Goal: Task Accomplishment & Management: Manage account settings

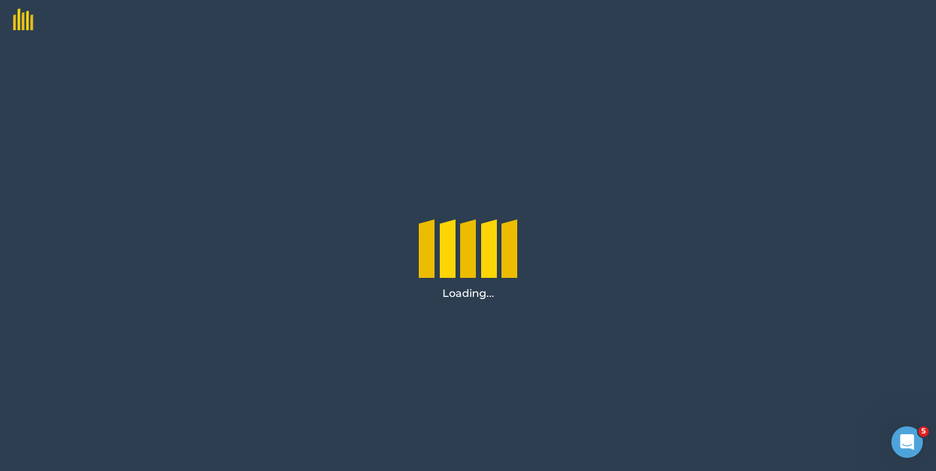
click at [17, 21] on img at bounding box center [16, 15] width 33 height 30
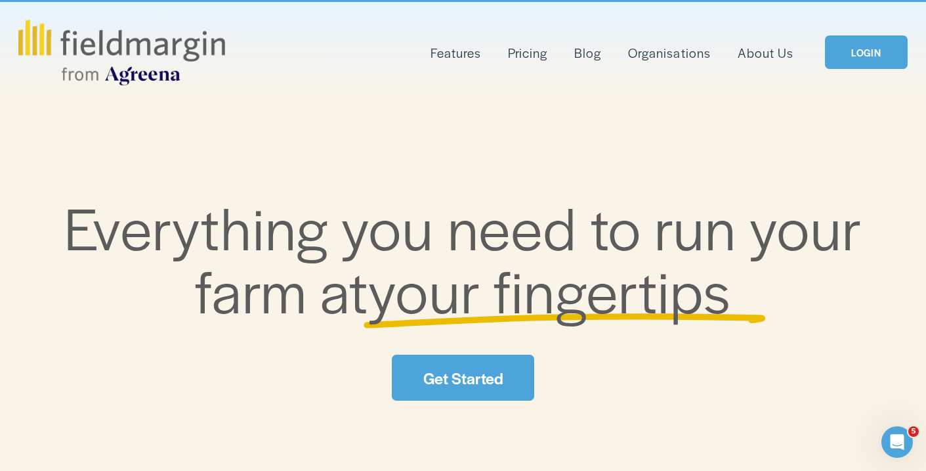
click at [874, 47] on link "LOGIN" at bounding box center [866, 51] width 83 height 33
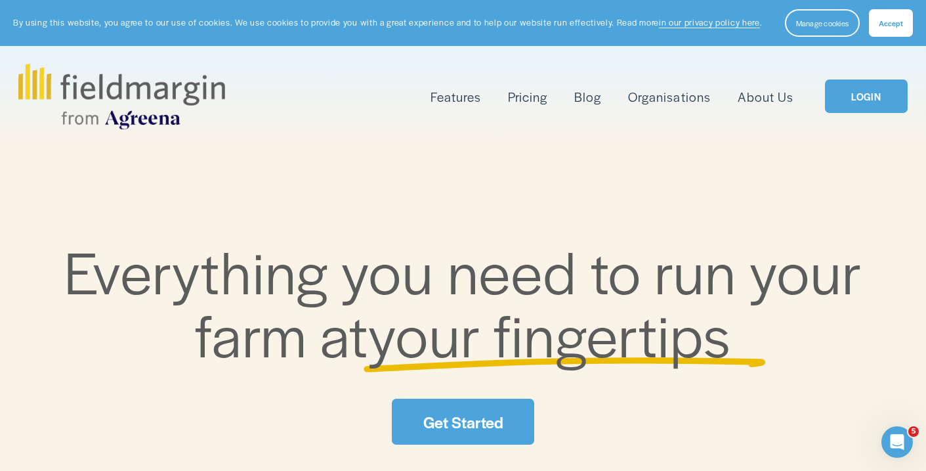
click at [884, 20] on span "Accept" at bounding box center [891, 23] width 24 height 11
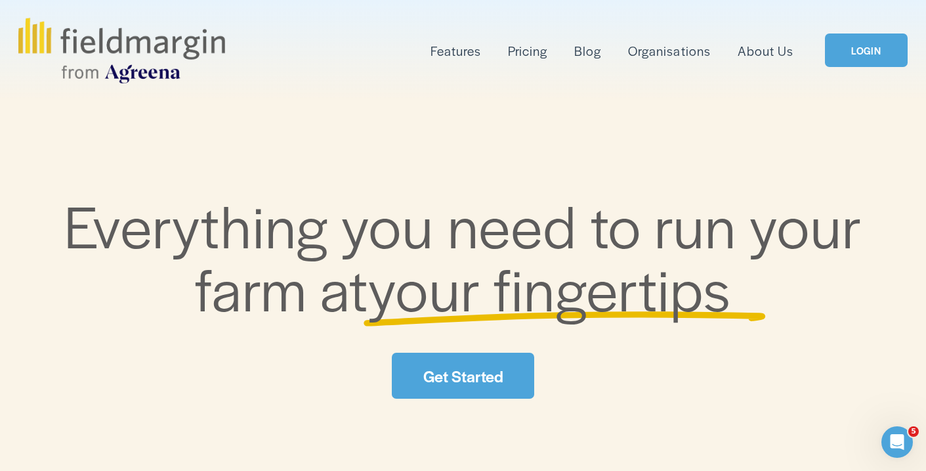
click at [100, 1] on div "Skip to Content Features Mapping" at bounding box center [463, 50] width 926 height 101
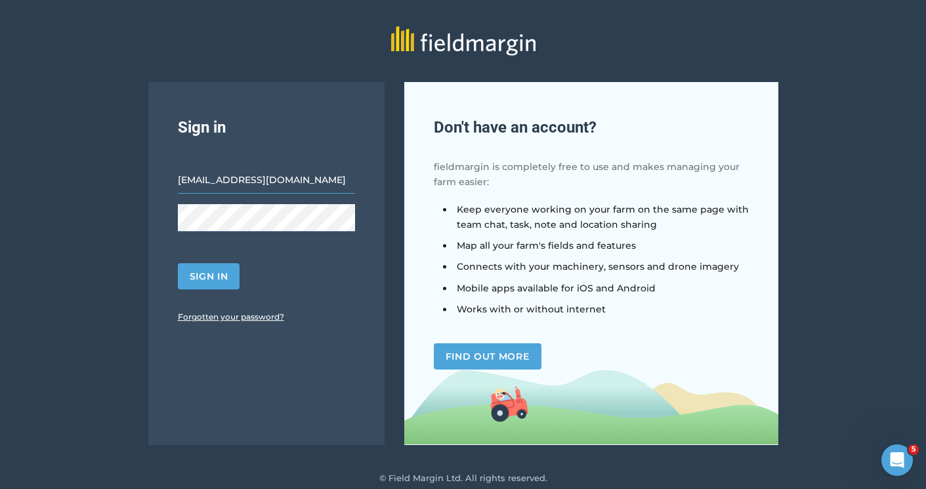
type input "[EMAIL_ADDRESS][DOMAIN_NAME]"
click at [212, 320] on link "Forgotten your password?" at bounding box center [231, 317] width 106 height 10
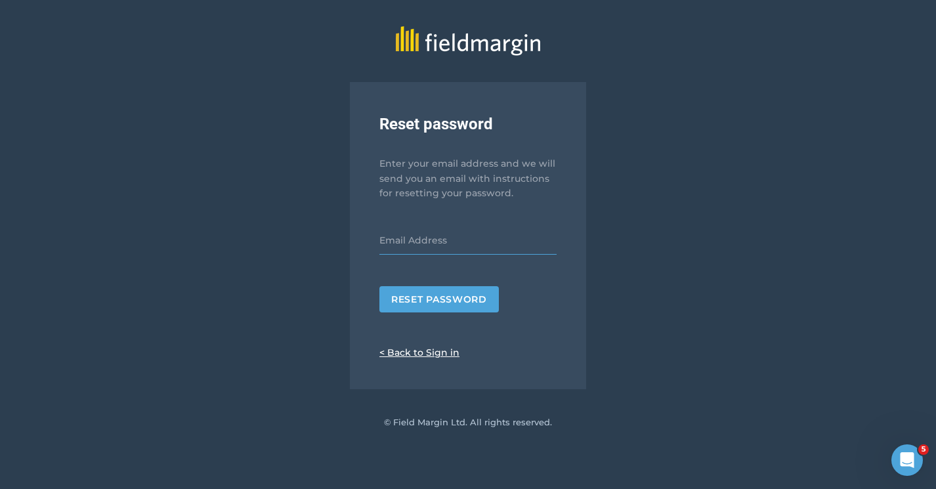
click at [421, 238] on input "email" at bounding box center [467, 241] width 177 height 28
type input "[EMAIL_ADDRESS][DOMAIN_NAME]"
click at [416, 304] on button "Reset password" at bounding box center [438, 299] width 119 height 26
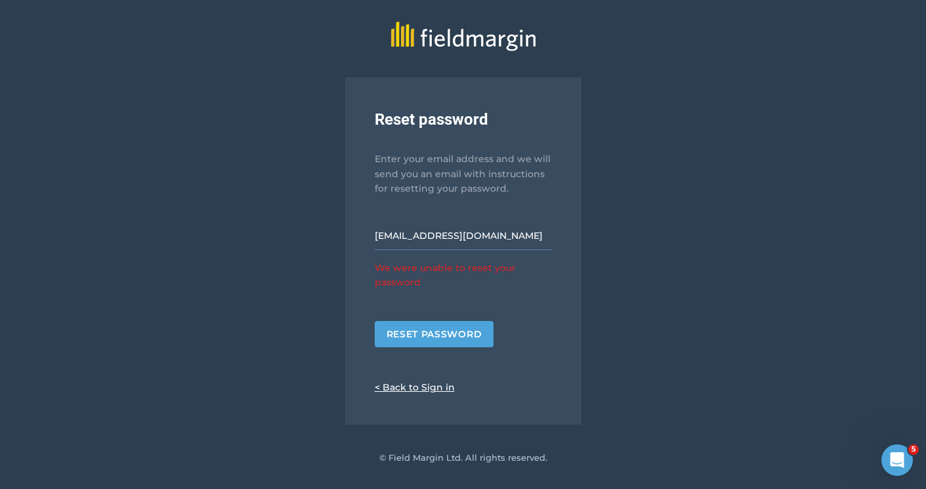
scroll to position [4, 0]
click at [429, 333] on button "Reset password" at bounding box center [434, 335] width 119 height 26
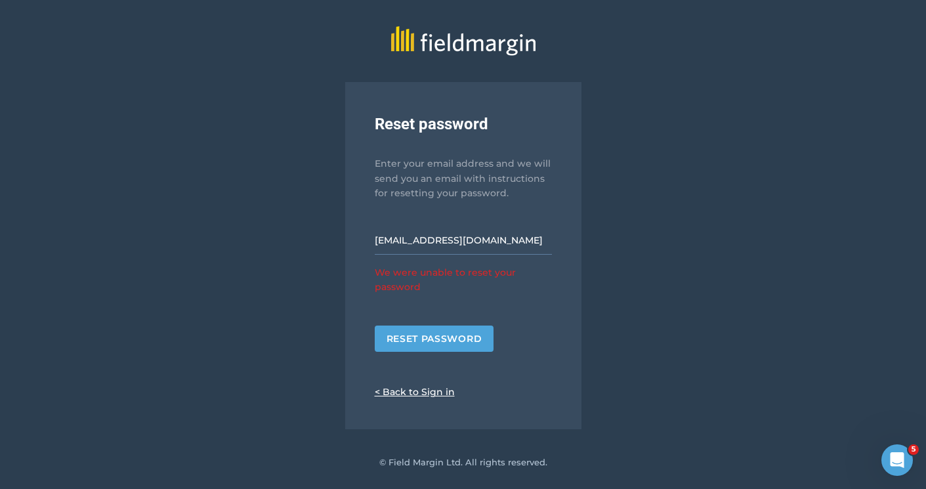
scroll to position [0, 0]
click at [419, 387] on link "< Back to Sign in" at bounding box center [415, 392] width 80 height 12
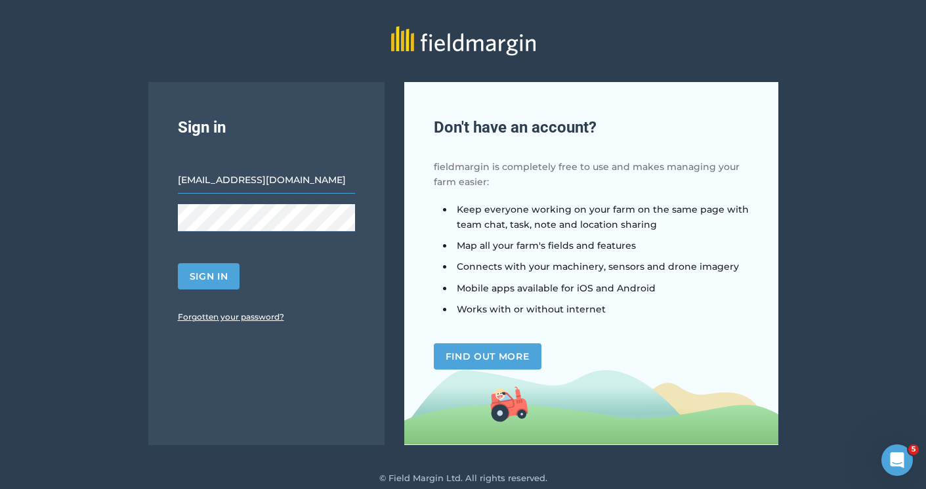
type input "tomhoggard1996@gmail.com"
click at [209, 276] on button "Sign in" at bounding box center [209, 276] width 62 height 26
click at [194, 278] on button "Sign in" at bounding box center [209, 276] width 62 height 26
click at [228, 278] on button "Sign in" at bounding box center [209, 276] width 62 height 26
click at [196, 280] on button "Sign in" at bounding box center [209, 276] width 62 height 26
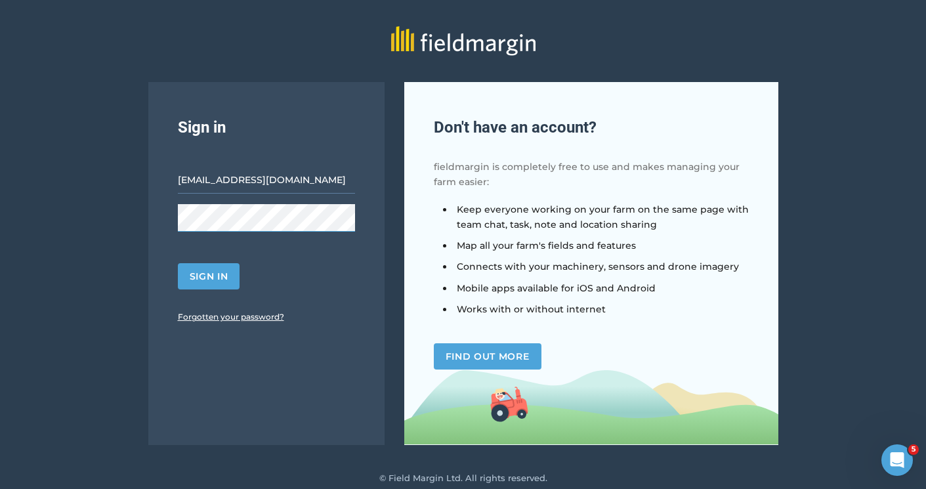
click at [209, 276] on button "Sign in" at bounding box center [209, 276] width 62 height 26
click at [184, 266] on button "Sign in" at bounding box center [209, 276] width 62 height 26
click at [190, 267] on button "Sign in" at bounding box center [209, 276] width 62 height 26
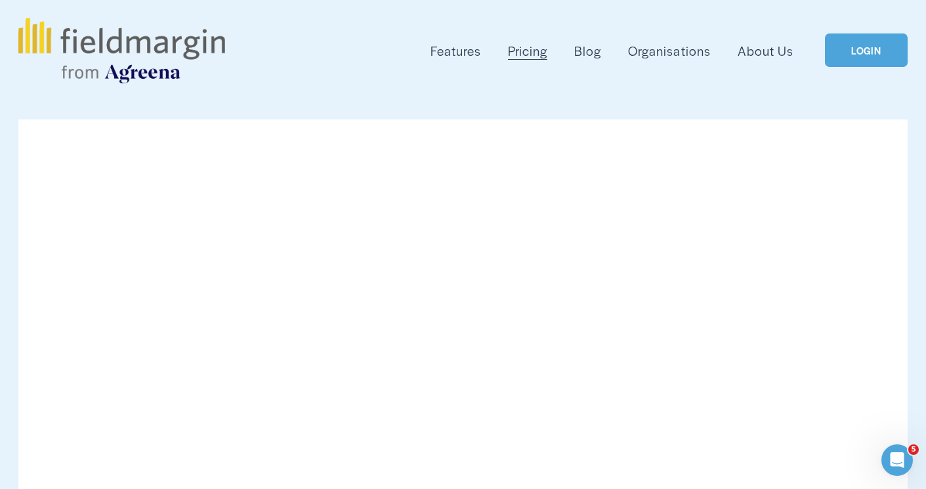
click at [854, 47] on link "LOGIN" at bounding box center [866, 49] width 83 height 33
